Goal: Task Accomplishment & Management: Complete application form

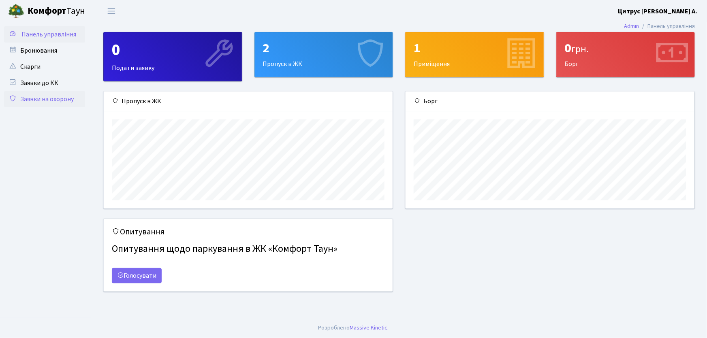
scroll to position [117, 289]
click at [63, 100] on link "Заявки на охорону" at bounding box center [44, 99] width 81 height 16
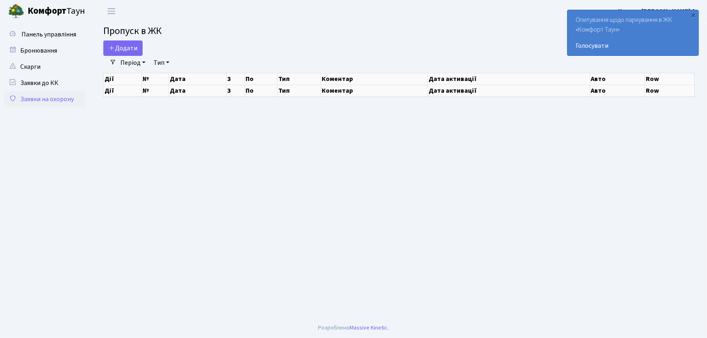
select select "25"
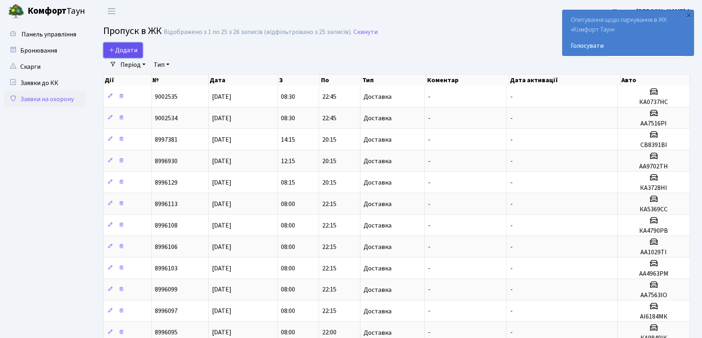
click at [126, 48] on span "Додати" at bounding box center [123, 50] width 29 height 9
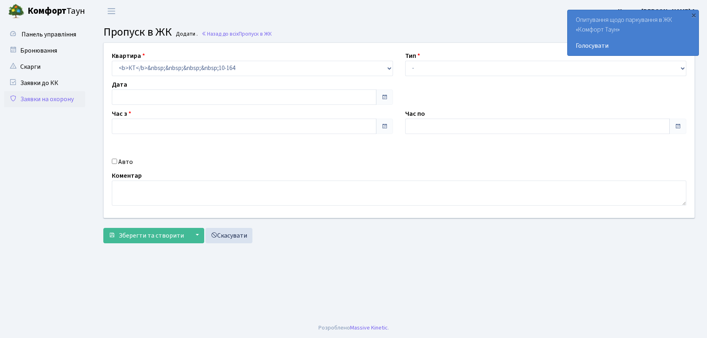
type input "[DATE]"
type input "10:00"
type input "11:00"
click at [65, 96] on link "Заявки на охорону" at bounding box center [44, 99] width 81 height 16
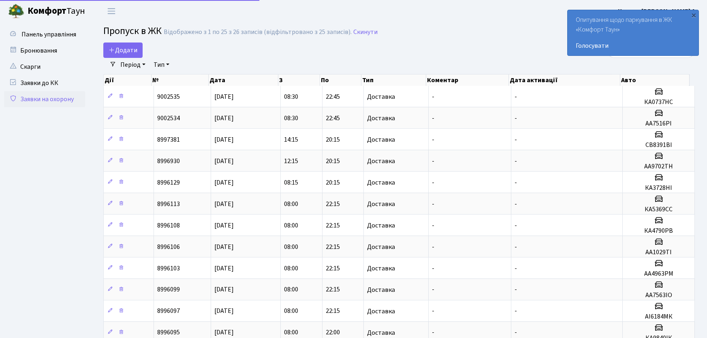
select select "25"
